Goal: Contribute content: Contribute content

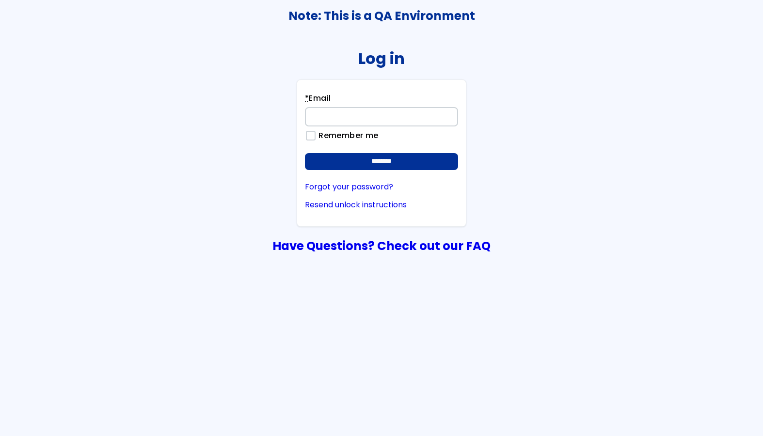
type input "**********"
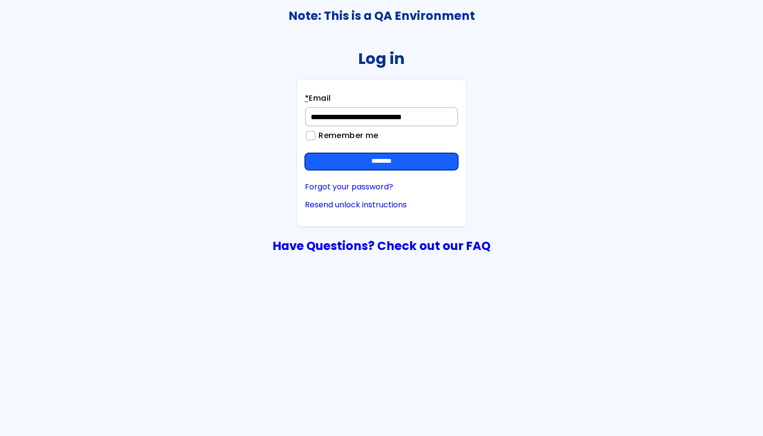
click at [385, 156] on input "********" at bounding box center [381, 161] width 153 height 17
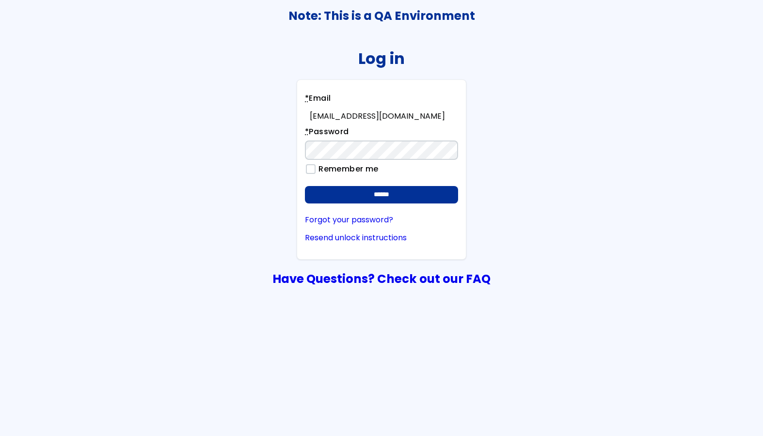
click at [375, 203] on div "**********" at bounding box center [381, 169] width 170 height 180
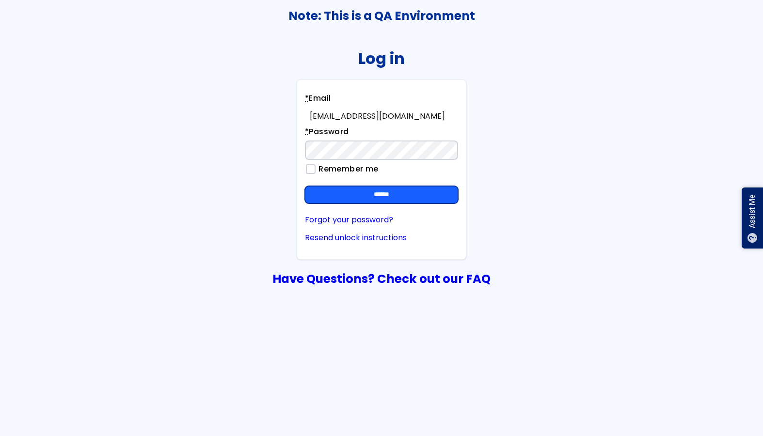
click at [398, 191] on input "******" at bounding box center [381, 194] width 153 height 17
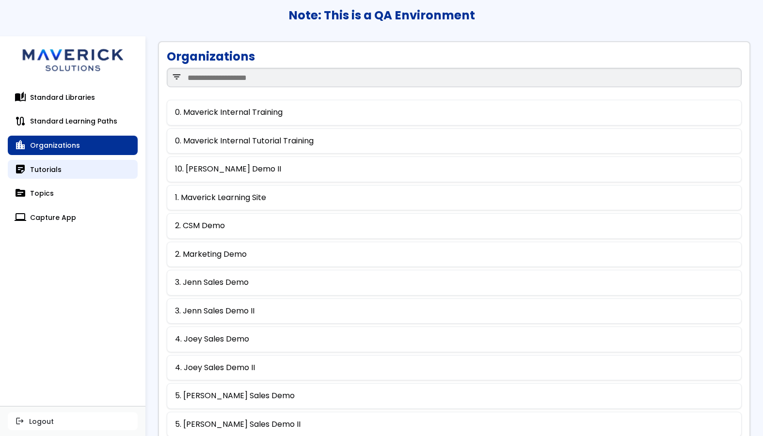
click at [75, 166] on link "sticky_note_2 Tutorials" at bounding box center [73, 169] width 130 height 19
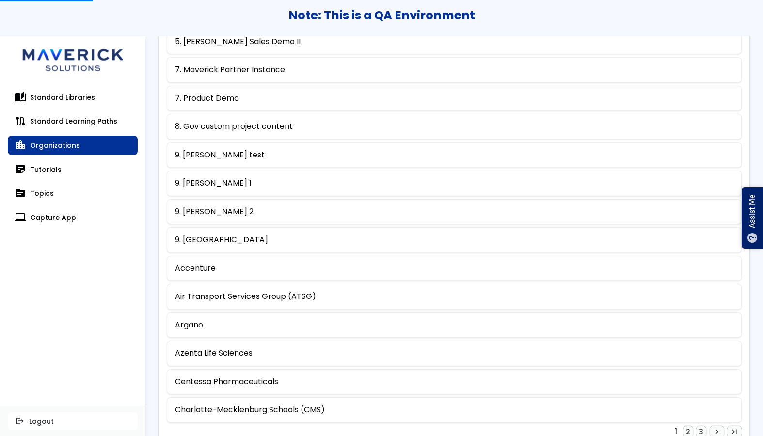
scroll to position [413, 0]
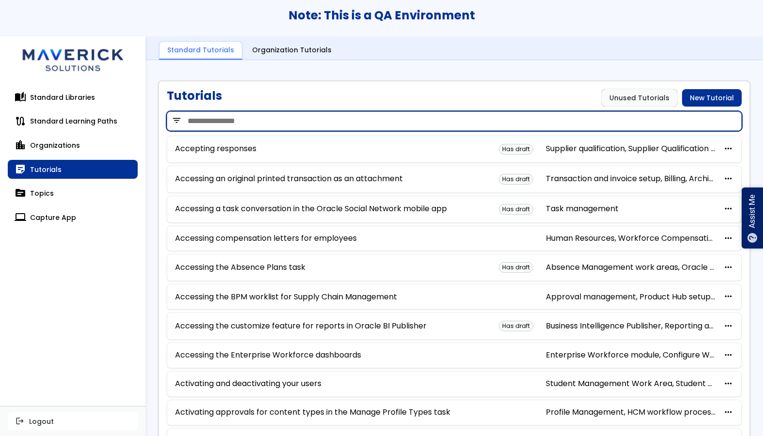
click at [268, 124] on input "search" at bounding box center [454, 120] width 575 height 19
type input "*******"
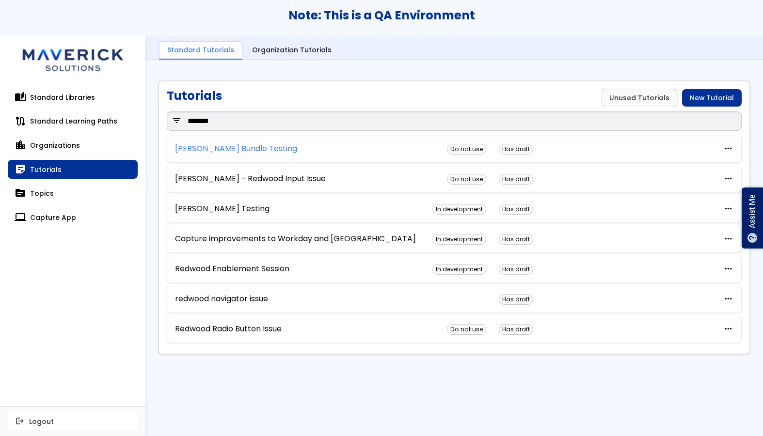
click at [235, 148] on link "[PERSON_NAME] Bundle Testing" at bounding box center [236, 148] width 122 height 9
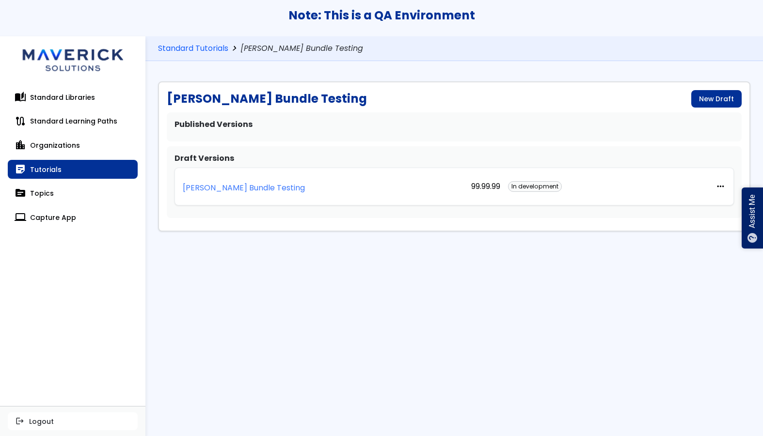
click at [233, 184] on p "[PERSON_NAME] Bundle Testing" at bounding box center [244, 188] width 122 height 9
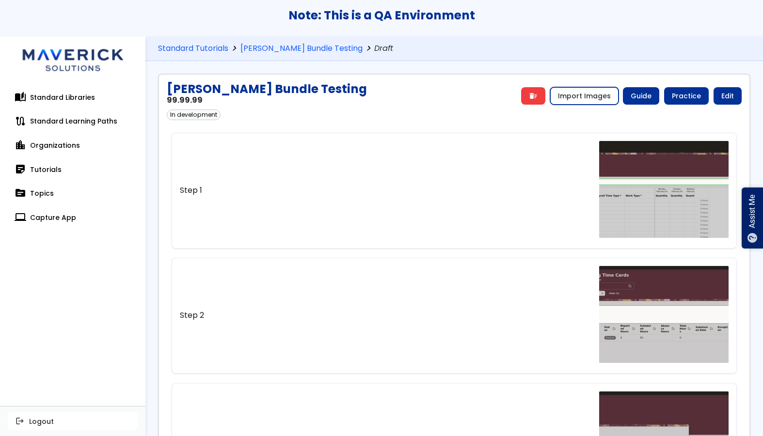
click at [577, 90] on button "Import Images" at bounding box center [584, 95] width 68 height 17
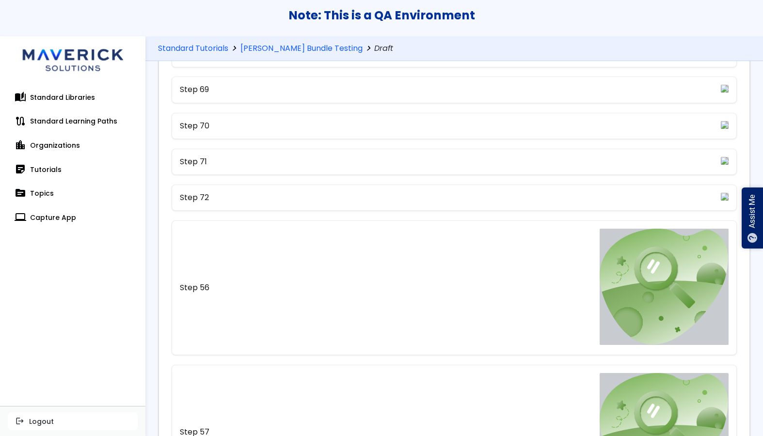
scroll to position [4117, 0]
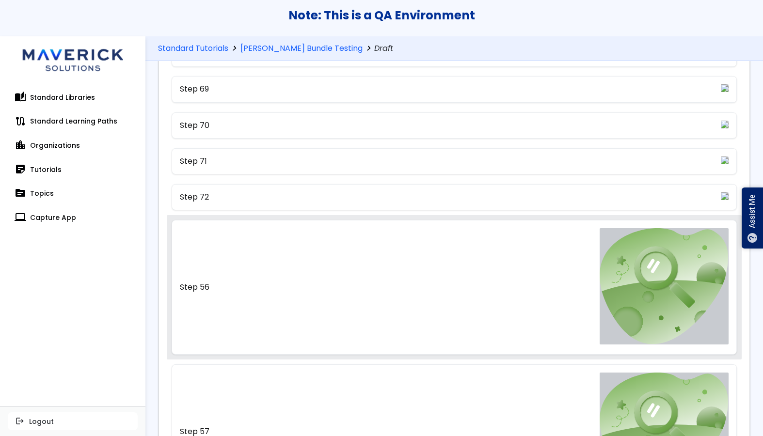
click at [453, 296] on link "Step 56" at bounding box center [453, 287] width 565 height 135
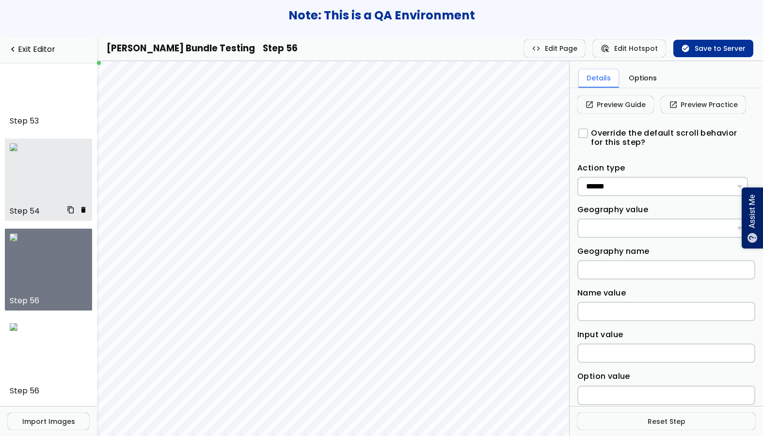
scroll to position [3651, 0]
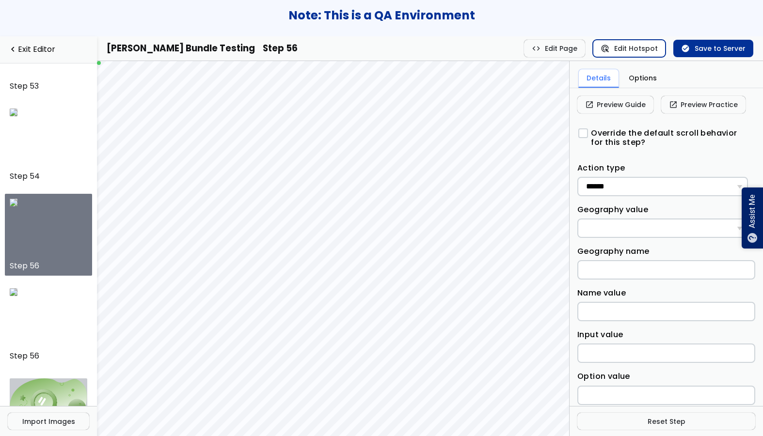
click at [618, 53] on button "ads_click Edit Hotspot" at bounding box center [628, 48] width 73 height 17
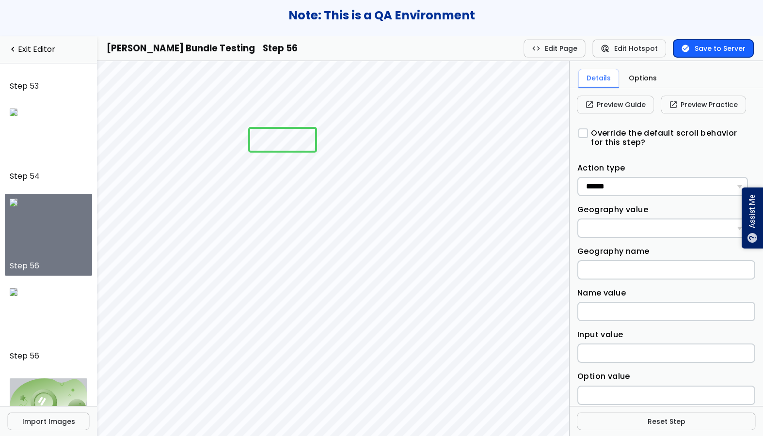
click at [686, 57] on button "check_circle Save to Server" at bounding box center [713, 48] width 80 height 17
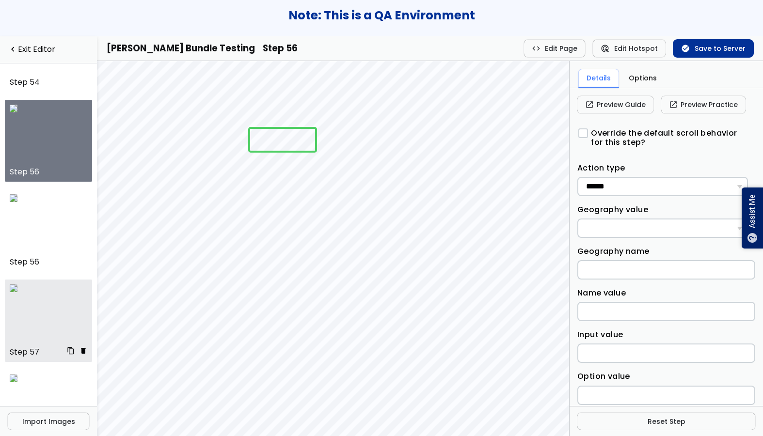
scroll to position [3746, 0]
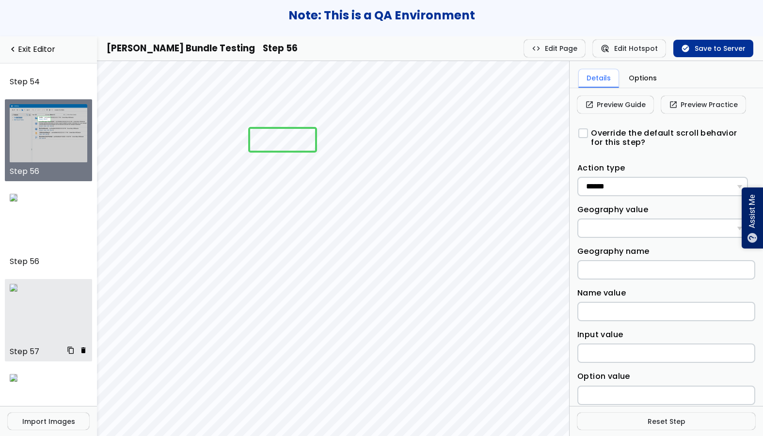
click at [17, 292] on img at bounding box center [14, 288] width 8 height 8
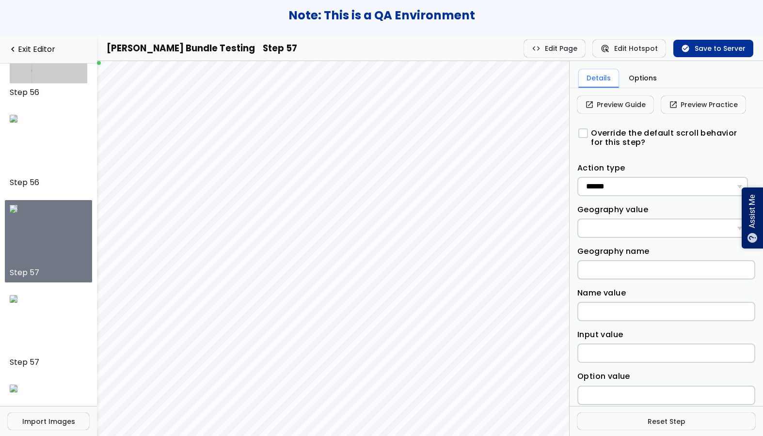
scroll to position [3832, 0]
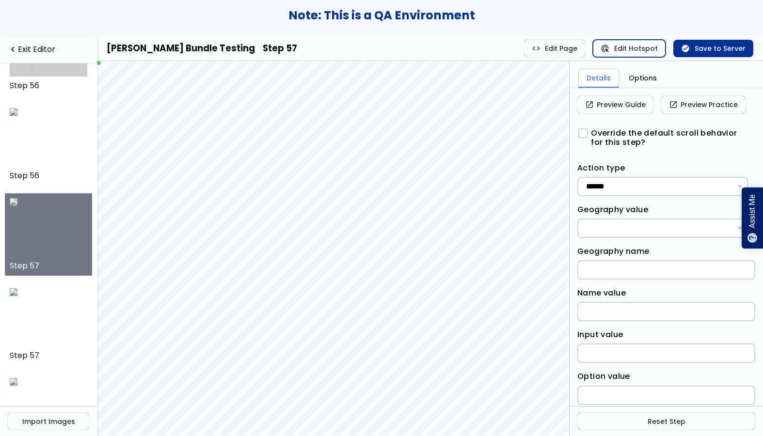
click at [634, 47] on button "ads_click Edit Hotspot" at bounding box center [628, 48] width 73 height 17
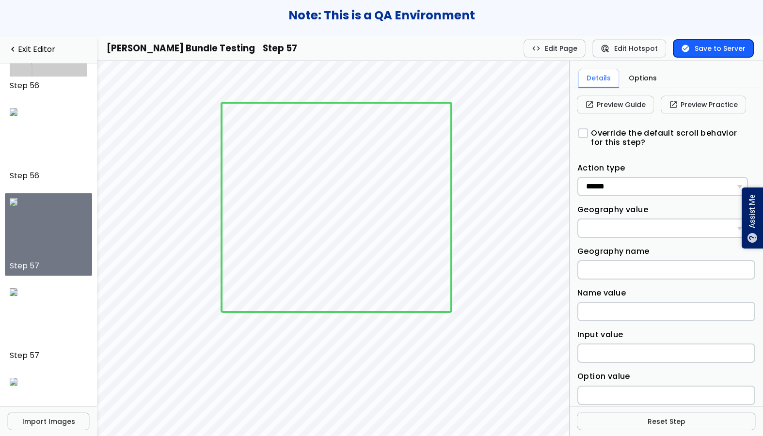
click at [714, 53] on button "check_circle Save to Server" at bounding box center [713, 48] width 80 height 17
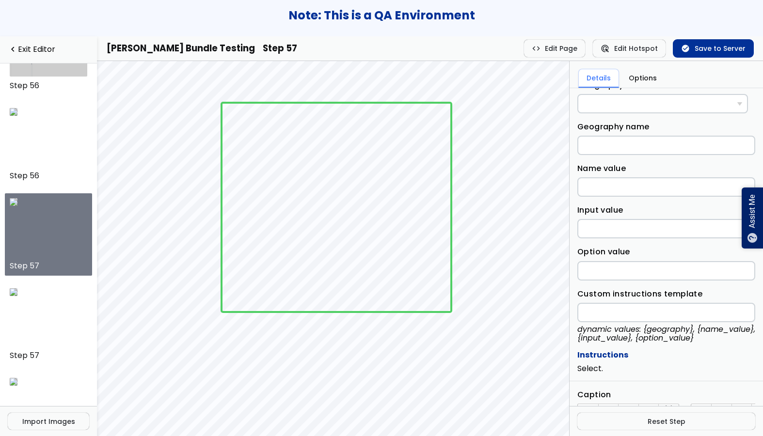
scroll to position [124, 0]
click at [635, 190] on input "Name value" at bounding box center [666, 187] width 178 height 19
type input "******"
click at [697, 47] on button "check_circle Save to Server" at bounding box center [713, 48] width 80 height 17
click at [46, 47] on link "navigate_before Exit Editor" at bounding box center [48, 49] width 81 height 9
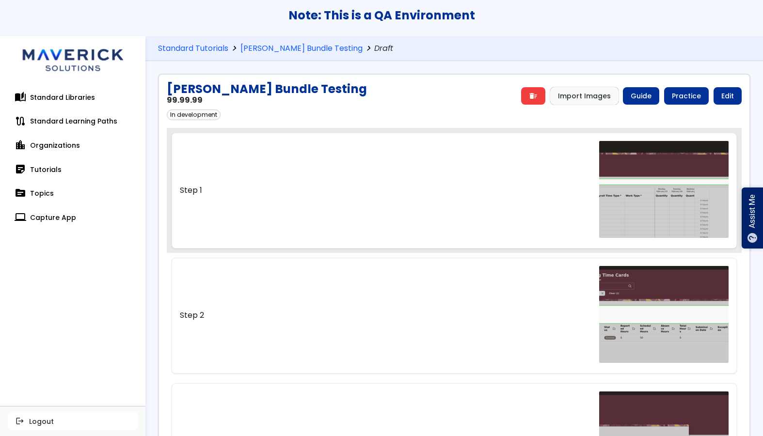
click at [556, 178] on link "Step 1" at bounding box center [453, 190] width 565 height 115
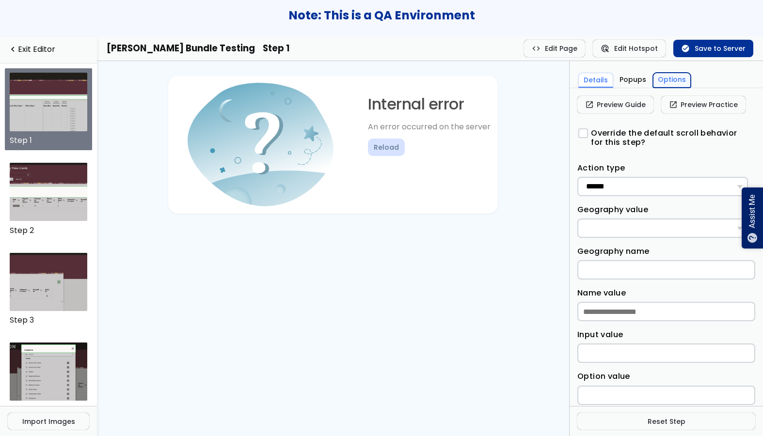
click at [672, 80] on button "Options" at bounding box center [672, 80] width 38 height 15
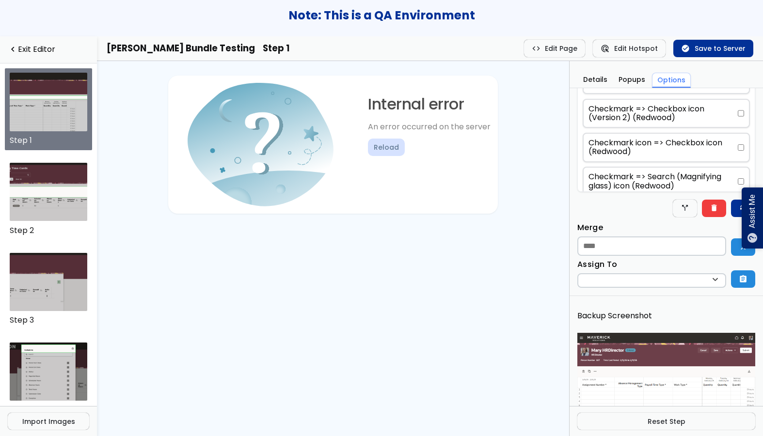
scroll to position [345, 0]
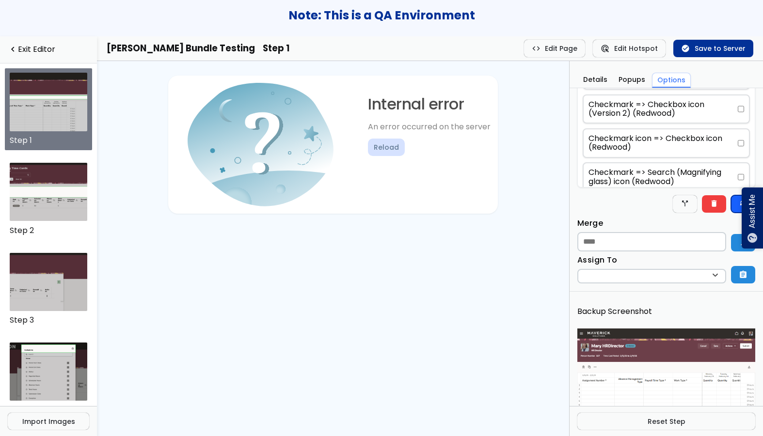
click at [731, 205] on button "find_replace" at bounding box center [743, 203] width 24 height 17
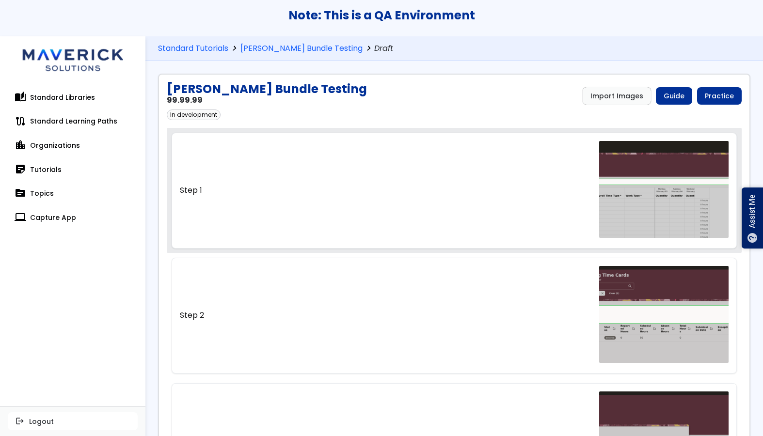
click at [460, 171] on link "Step 1" at bounding box center [453, 190] width 565 height 115
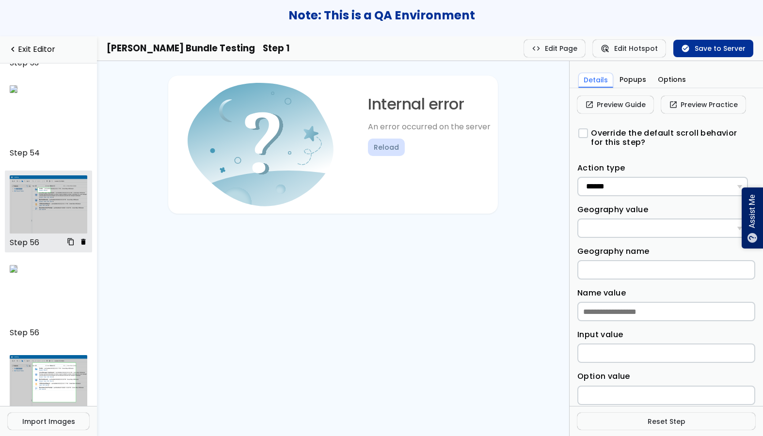
scroll to position [3675, 0]
click at [22, 208] on img at bounding box center [49, 204] width 78 height 58
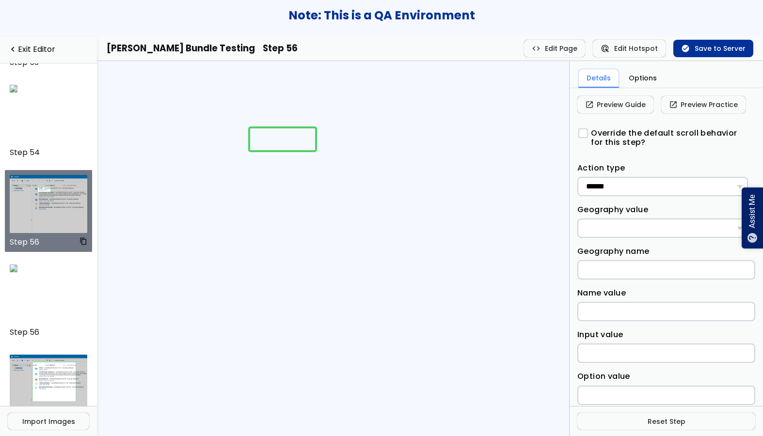
scroll to position [3651, 0]
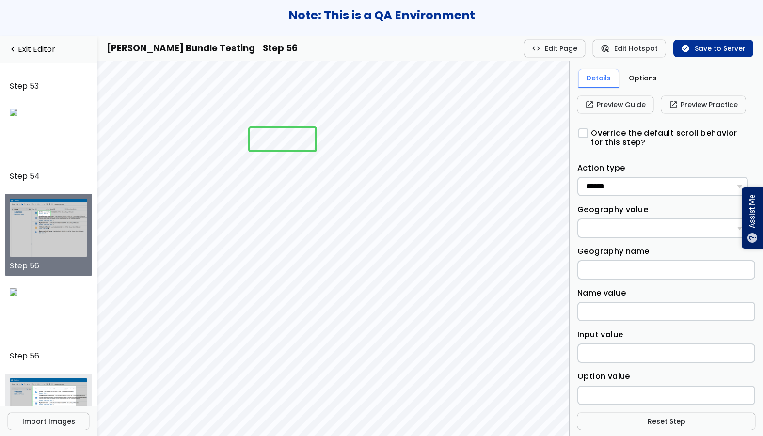
click at [47, 393] on img at bounding box center [49, 407] width 78 height 58
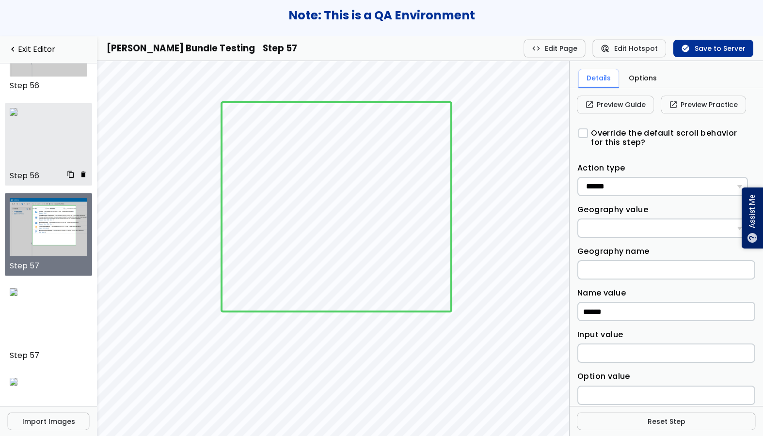
scroll to position [79, 0]
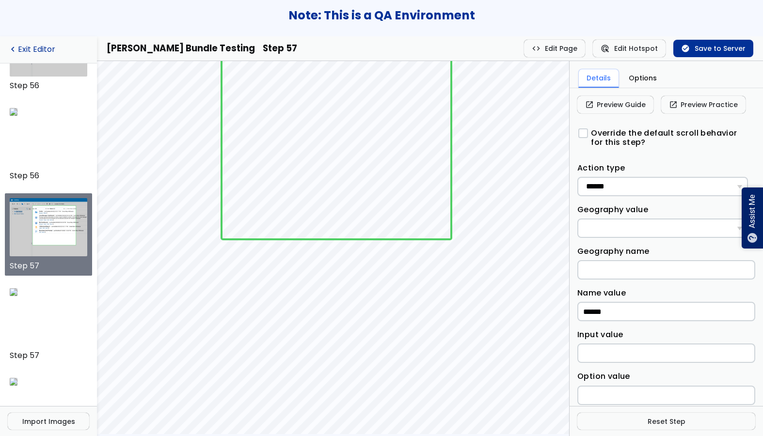
click at [47, 52] on link "navigate_before Exit Editor" at bounding box center [48, 49] width 81 height 9
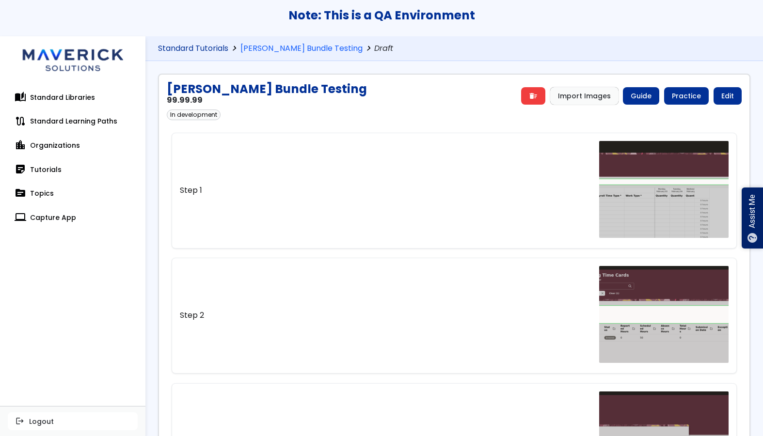
click at [203, 44] on link "Standard Tutorials" at bounding box center [193, 48] width 70 height 9
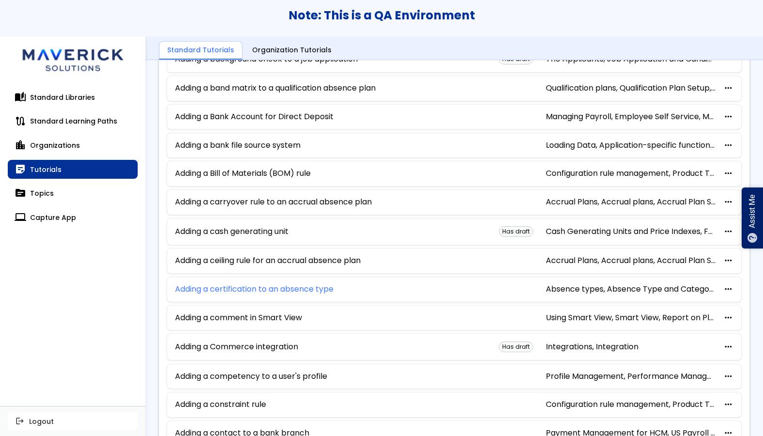
scroll to position [420, 0]
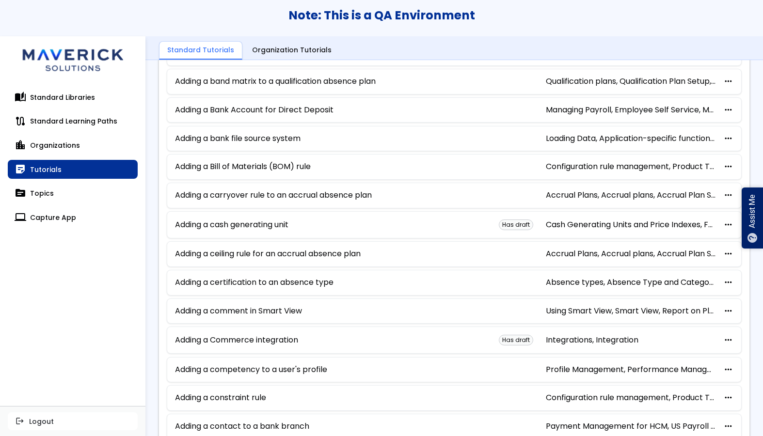
click at [247, 231] on div "Adding a cash generating unit Has draft Cash Generating Units and Price Indexes…" at bounding box center [454, 224] width 575 height 27
click at [251, 224] on link "Adding a cash generating unit" at bounding box center [231, 224] width 113 height 9
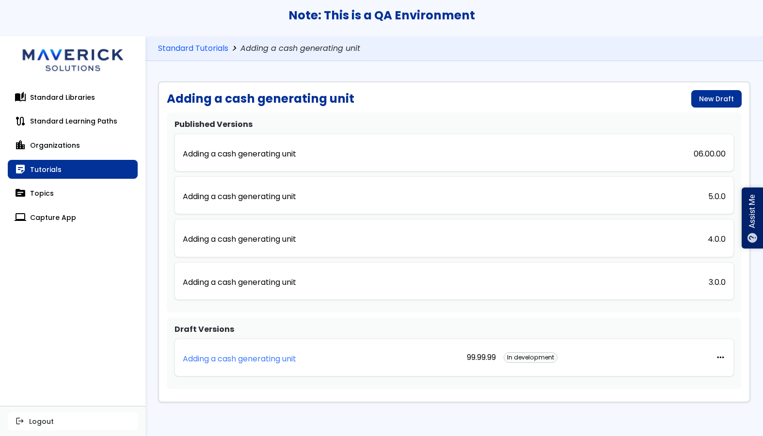
click at [245, 361] on p "Adding a cash generating unit" at bounding box center [239, 359] width 113 height 9
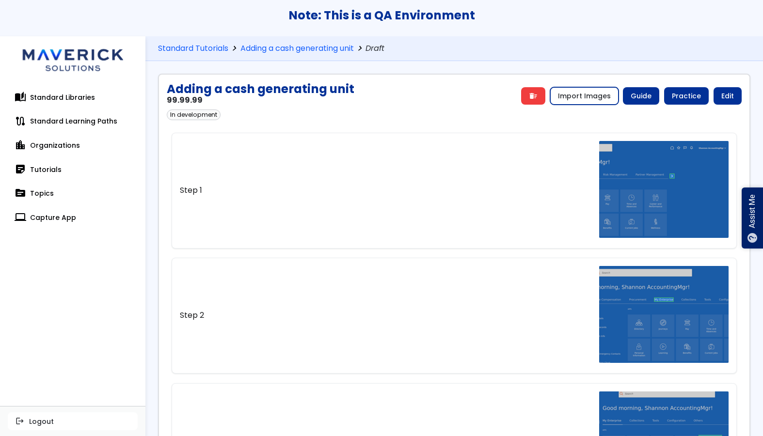
click at [576, 98] on button "Import Images" at bounding box center [584, 95] width 68 height 17
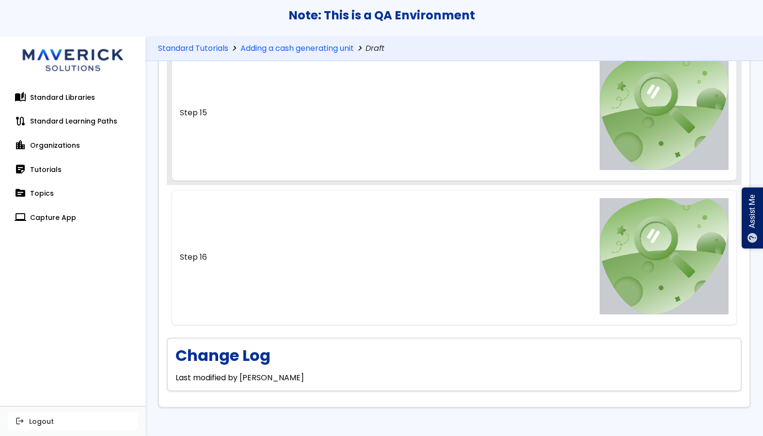
scroll to position [1729, 0]
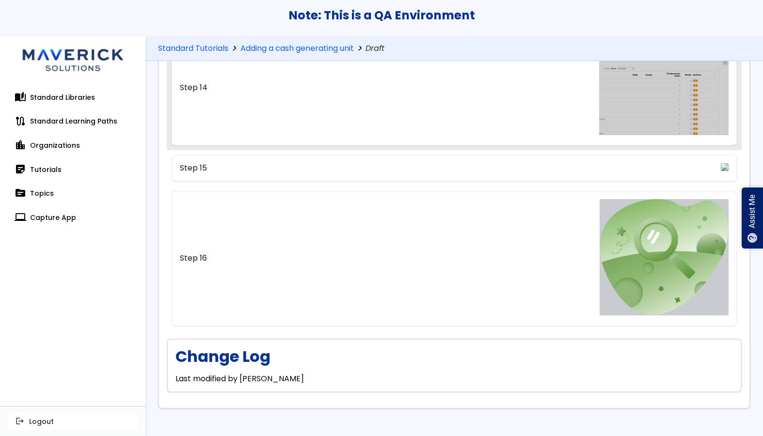
click at [492, 142] on link "Step 14" at bounding box center [453, 87] width 565 height 115
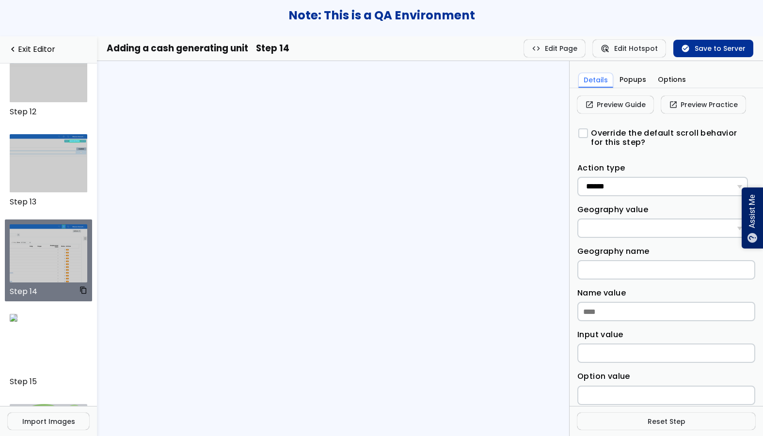
scroll to position [1098, 0]
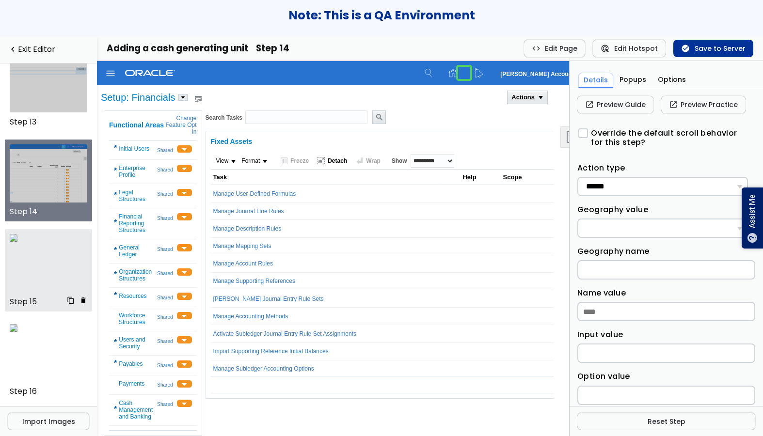
click at [17, 242] on img at bounding box center [14, 238] width 8 height 8
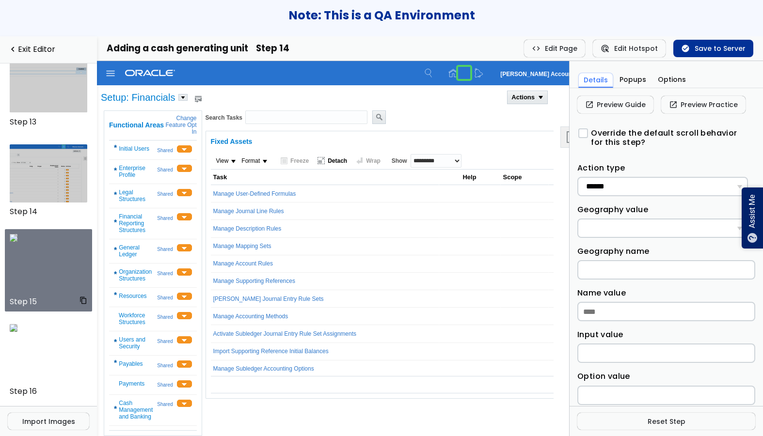
scroll to position [0, 0]
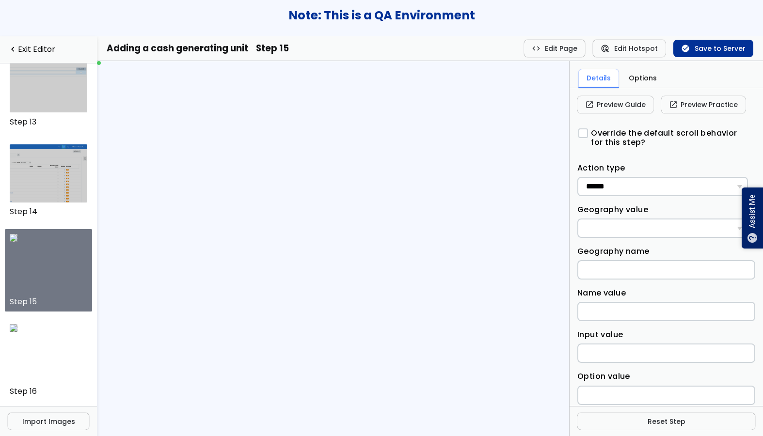
scroll to position [1098, 0]
click at [618, 51] on button "ads_click Edit Hotspot" at bounding box center [628, 48] width 73 height 17
click at [700, 58] on div "Adding a cash generating unit Step 15 code Edit Page code Stop Page Edit ads_cl…" at bounding box center [430, 48] width 666 height 25
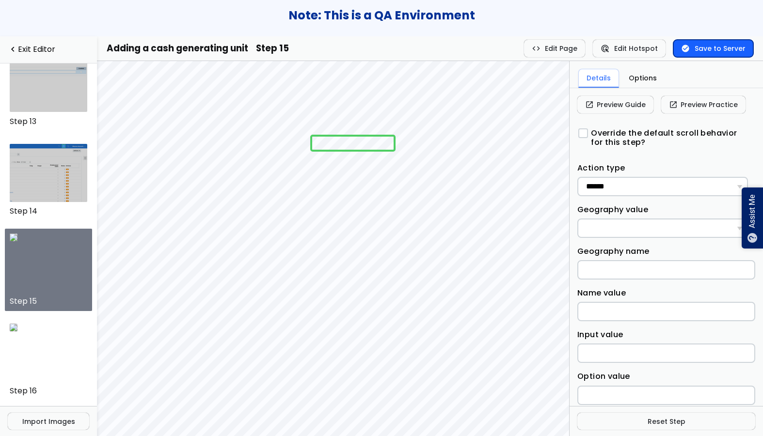
click at [704, 51] on button "check_circle Save to Server" at bounding box center [713, 48] width 80 height 17
click at [630, 193] on select "**********" at bounding box center [662, 186] width 171 height 19
select select "****"
click at [577, 177] on select "**********" at bounding box center [662, 186] width 171 height 19
click at [589, 313] on input "Name value" at bounding box center [666, 311] width 178 height 19
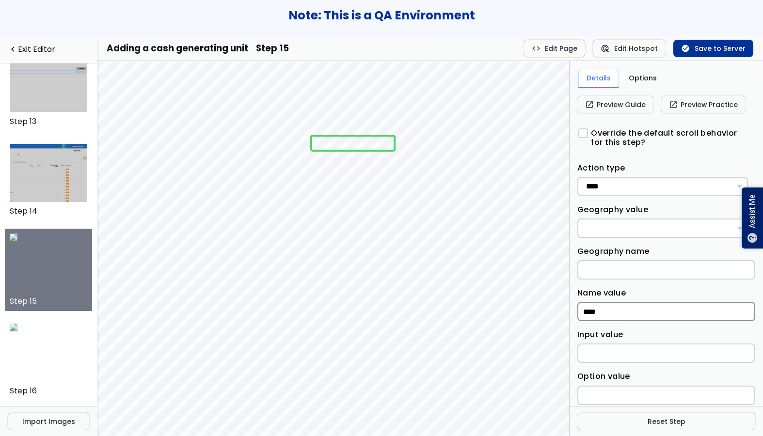
type input "****"
click at [719, 50] on button "check_circle Save to Server" at bounding box center [713, 48] width 80 height 17
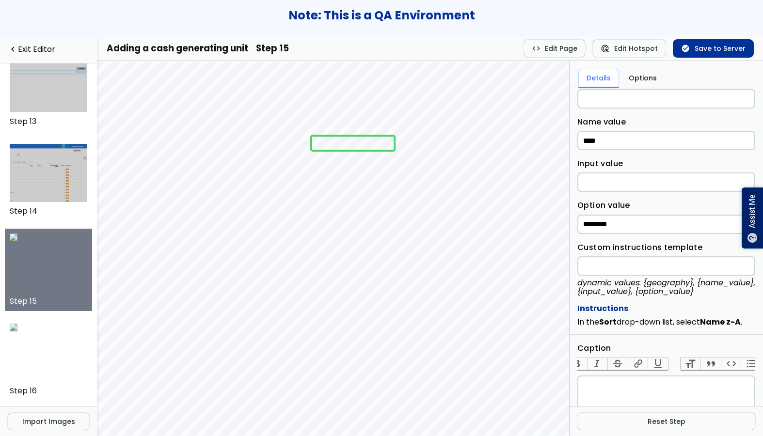
scroll to position [171, 0]
click at [611, 223] on input "********" at bounding box center [666, 224] width 178 height 19
type input "********"
click at [703, 57] on button "check_circle Save to Server" at bounding box center [713, 48] width 80 height 17
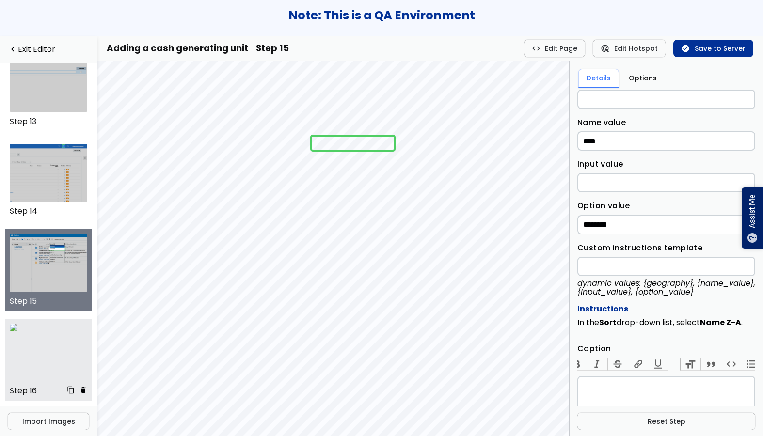
click at [17, 331] on img at bounding box center [14, 328] width 8 height 8
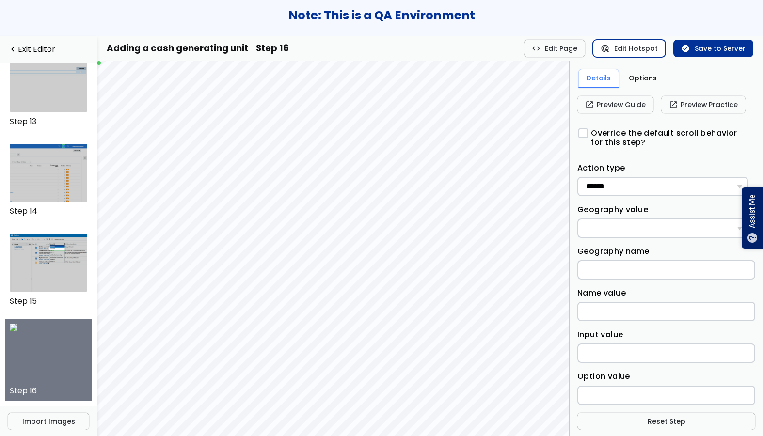
click at [609, 46] on span "ads_click" at bounding box center [604, 49] width 9 height 8
click at [602, 318] on input "Name value" at bounding box center [666, 311] width 178 height 19
type input "****"
click at [713, 58] on div "Adding a cash generating unit Step 16 code Edit Page code Stop Page Edit ads_cl…" at bounding box center [430, 48] width 666 height 25
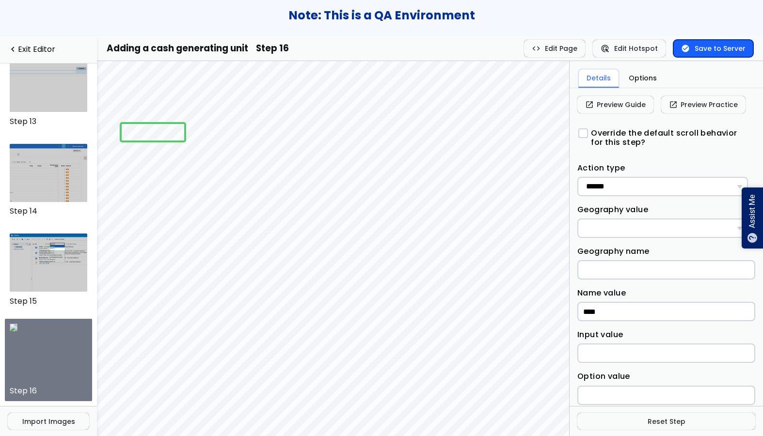
click at [714, 50] on button "check_circle Save to Server" at bounding box center [713, 48] width 80 height 17
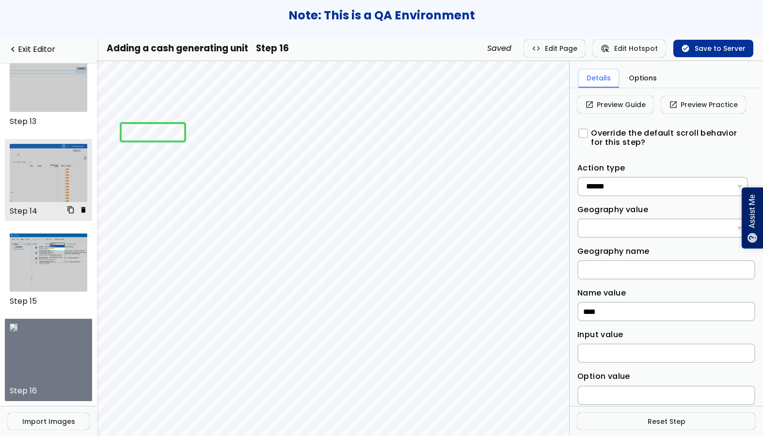
click at [46, 167] on img at bounding box center [49, 173] width 78 height 58
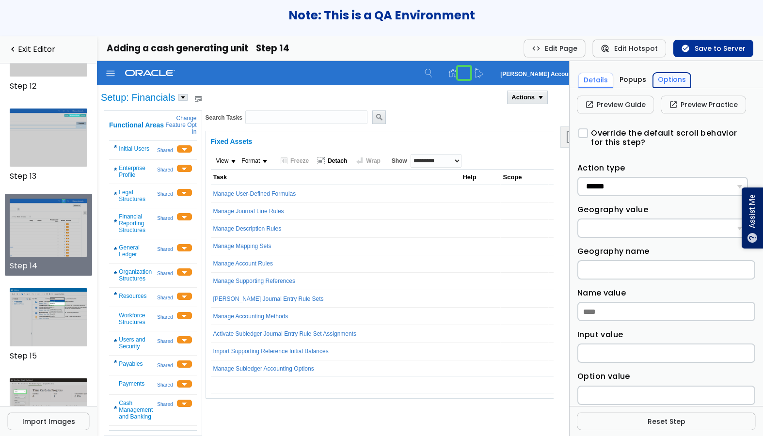
click at [676, 81] on button "Options" at bounding box center [672, 80] width 38 height 15
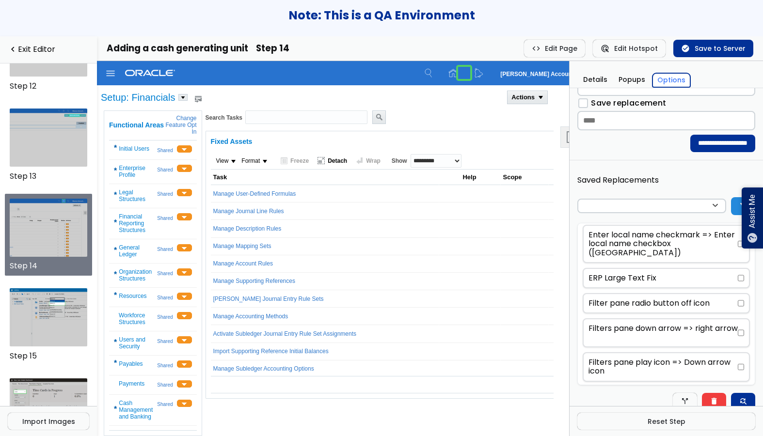
scroll to position [322, 0]
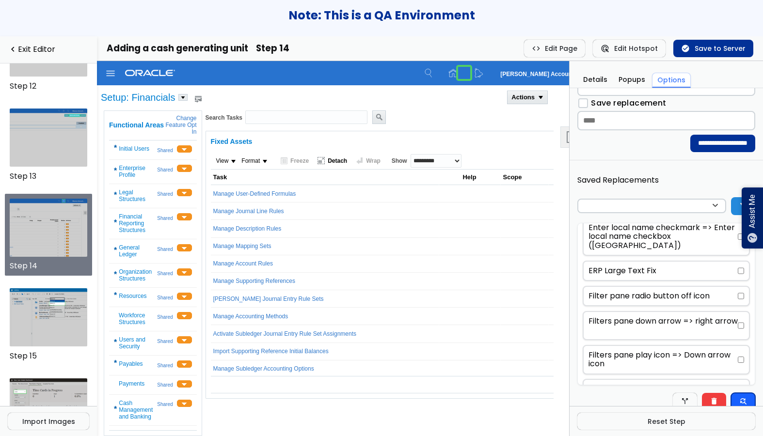
click at [738, 401] on span "find_replace" at bounding box center [742, 401] width 9 height 8
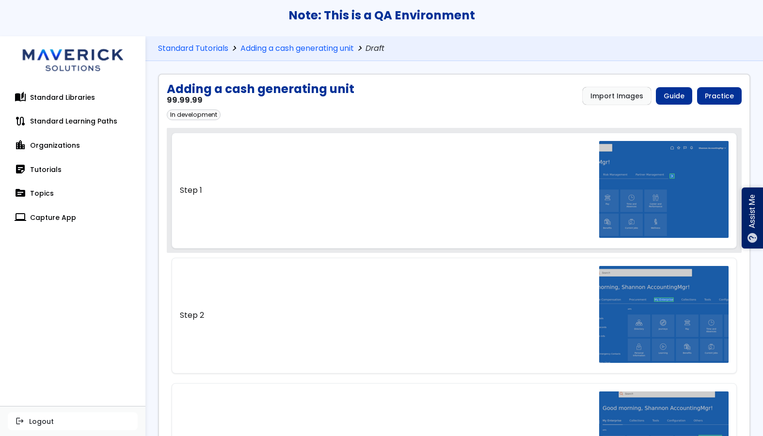
click at [505, 212] on link "Step 1" at bounding box center [453, 190] width 565 height 115
click at [515, 187] on link "Step 1" at bounding box center [453, 190] width 565 height 115
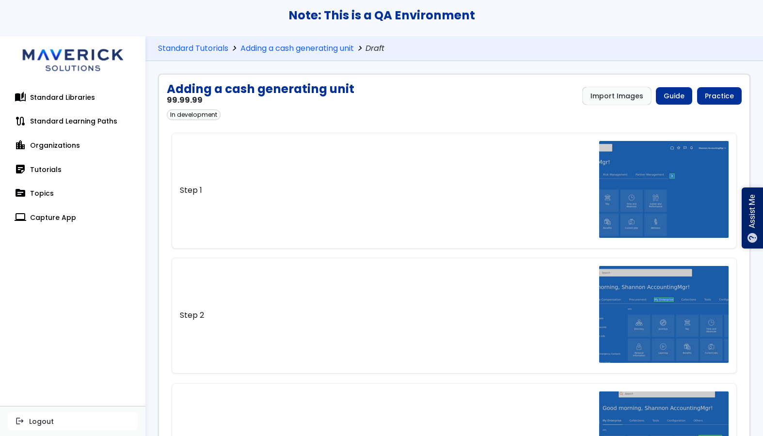
click at [515, 187] on link "Step 1" at bounding box center [453, 190] width 565 height 115
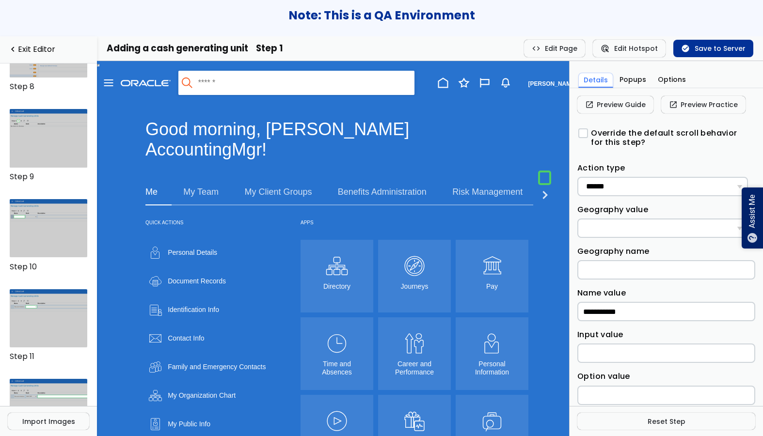
scroll to position [1098, 0]
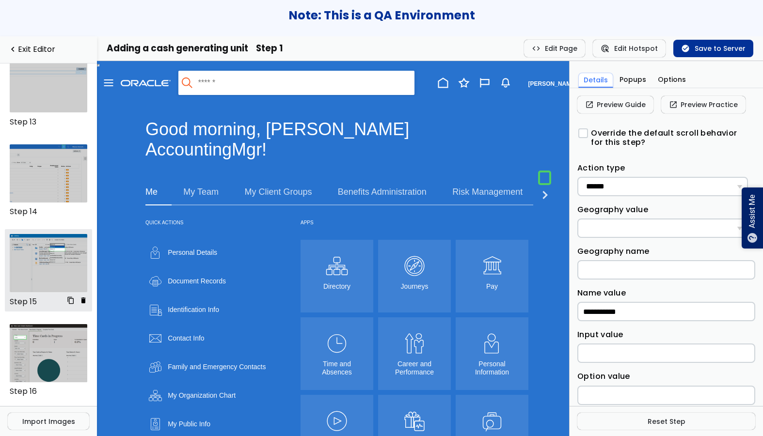
click at [51, 262] on img at bounding box center [49, 263] width 78 height 58
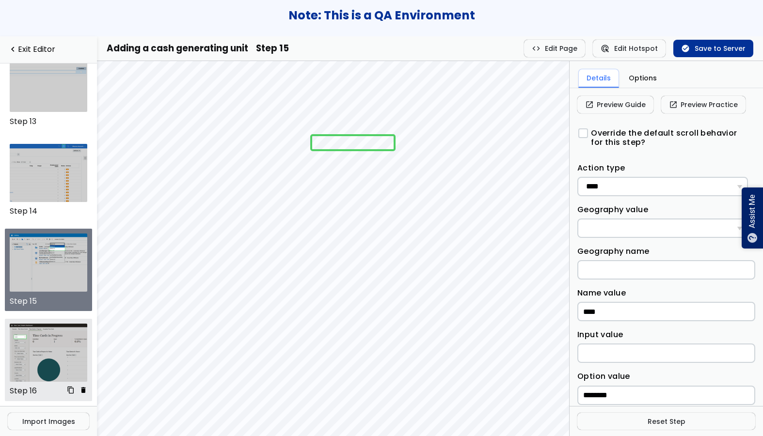
click at [58, 357] on img at bounding box center [49, 353] width 78 height 58
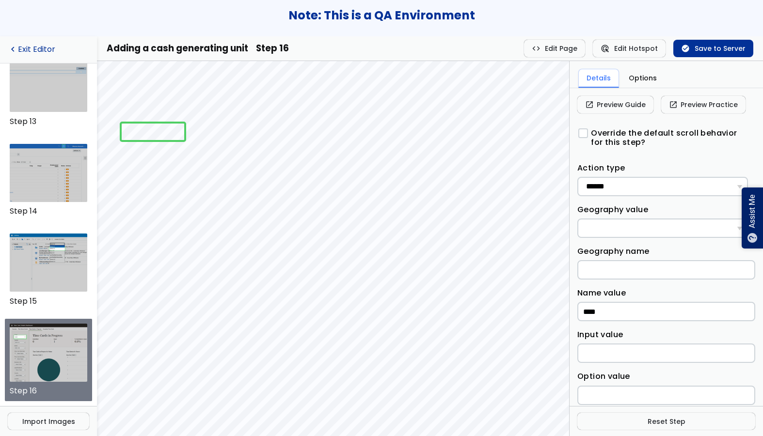
click at [46, 47] on link "navigate_before Exit Editor" at bounding box center [48, 49] width 81 height 9
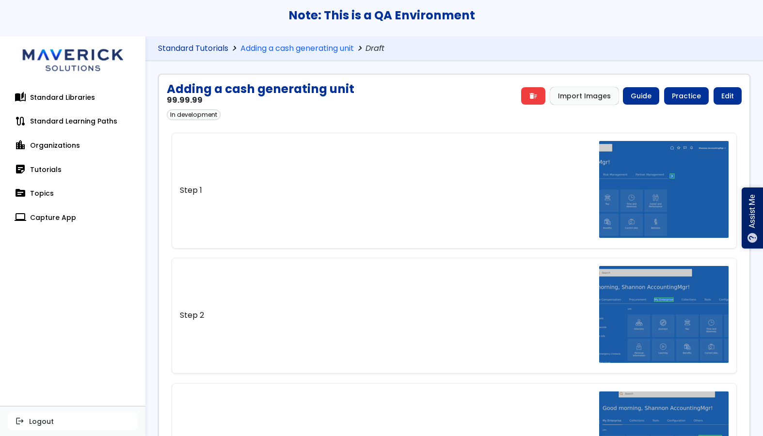
click at [190, 51] on link "Standard Tutorials" at bounding box center [193, 48] width 70 height 9
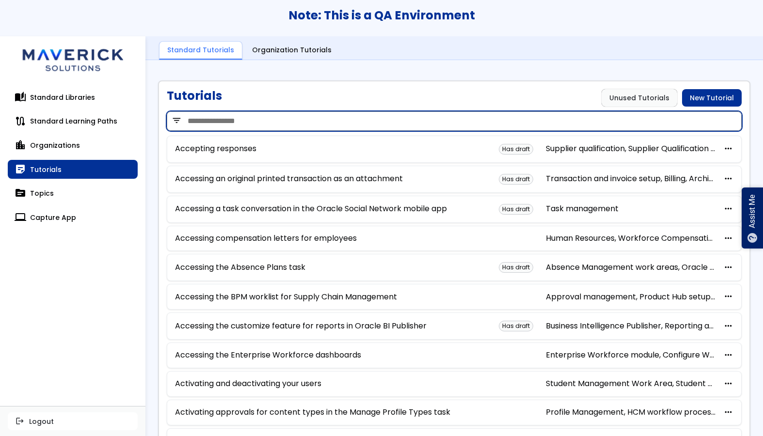
click at [209, 118] on input "search" at bounding box center [454, 120] width 575 height 19
type input "*****"
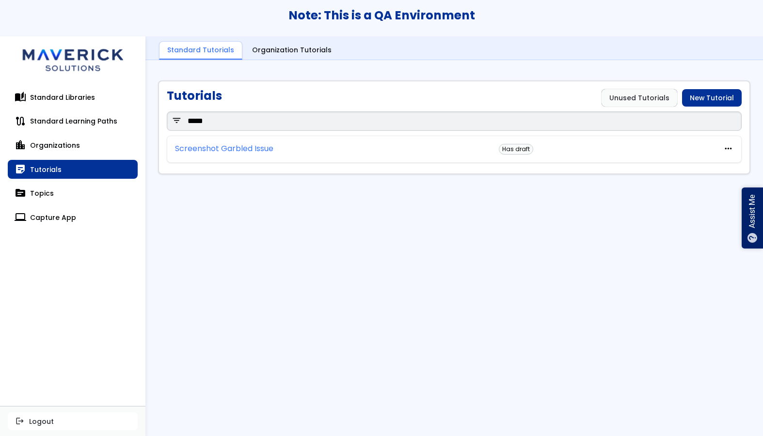
click at [224, 153] on link "Screenshot Garbled Issue" at bounding box center [224, 148] width 98 height 9
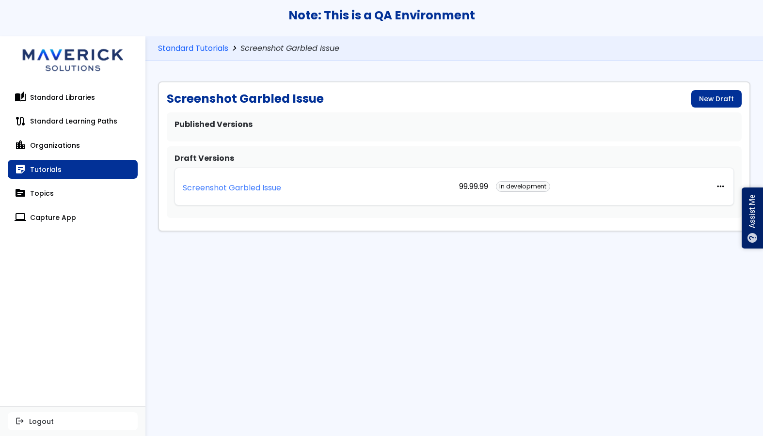
click at [222, 185] on p "Screenshot Garbled Issue" at bounding box center [232, 188] width 98 height 9
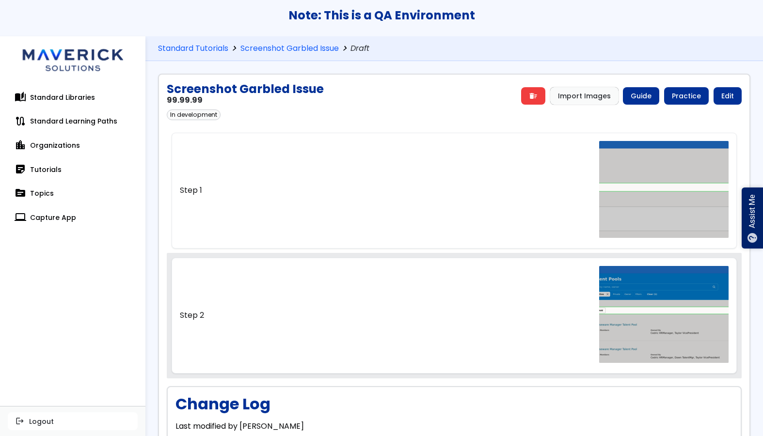
click at [245, 269] on link "Step 2" at bounding box center [453, 315] width 565 height 115
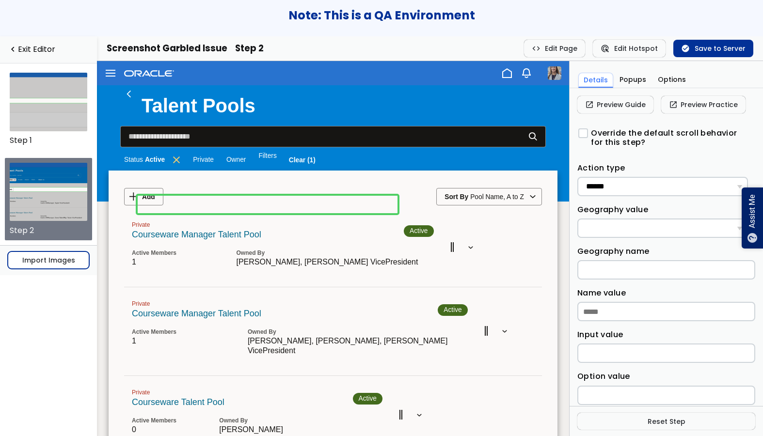
click at [34, 266] on button "Import Images" at bounding box center [48, 259] width 81 height 17
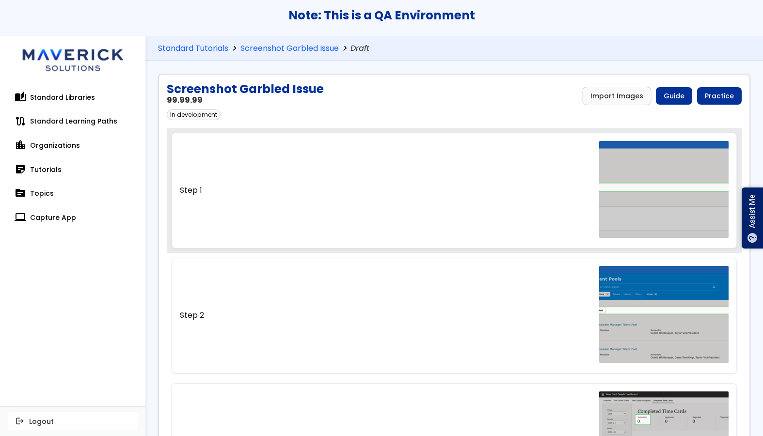
click at [412, 209] on link "Step 1" at bounding box center [453, 190] width 565 height 115
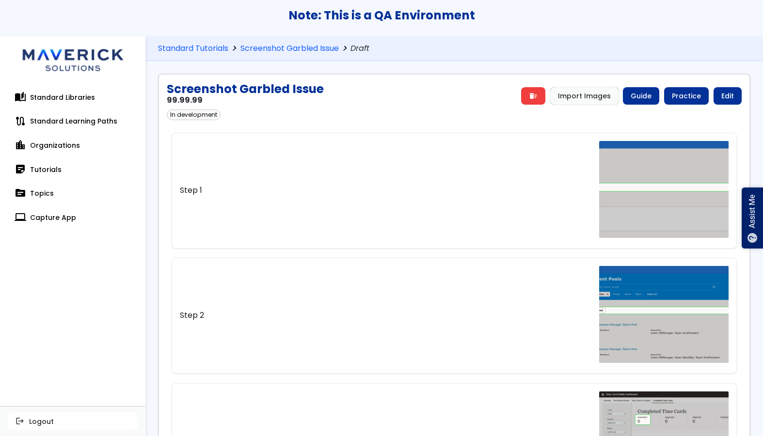
click at [412, 209] on link "Step 1" at bounding box center [453, 190] width 565 height 115
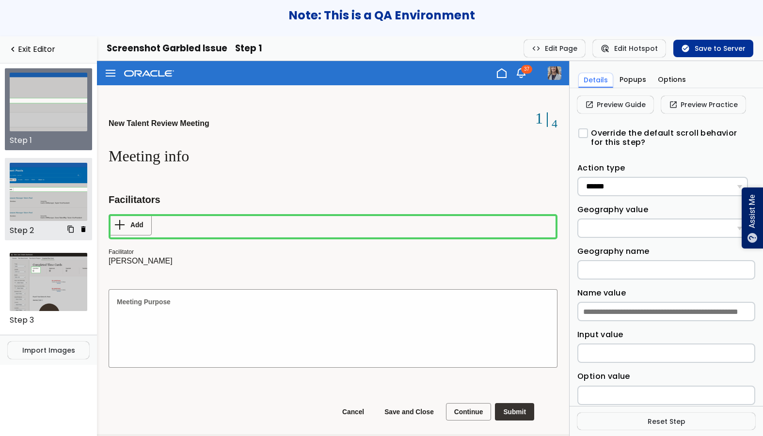
click at [45, 186] on img at bounding box center [49, 192] width 78 height 58
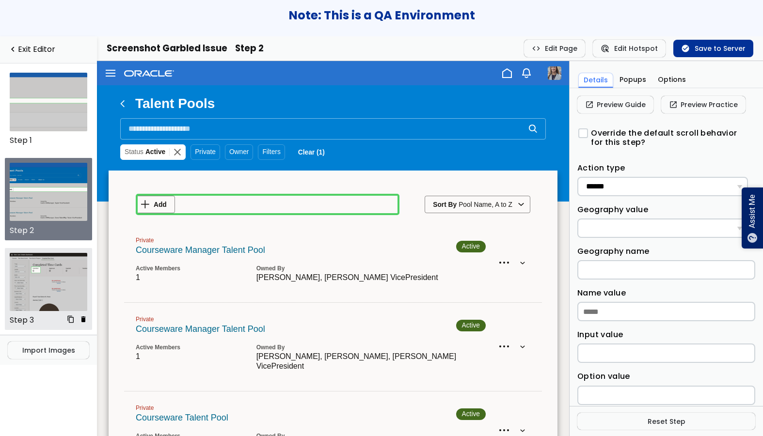
click at [39, 254] on img at bounding box center [49, 282] width 78 height 58
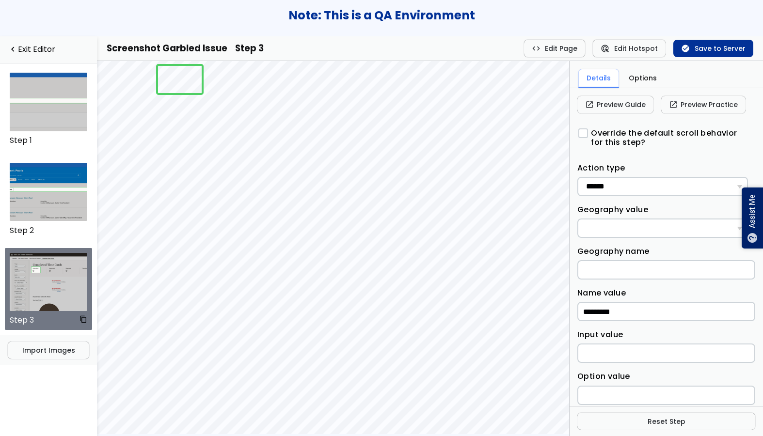
scroll to position [79, 64]
